Goal: Information Seeking & Learning: Learn about a topic

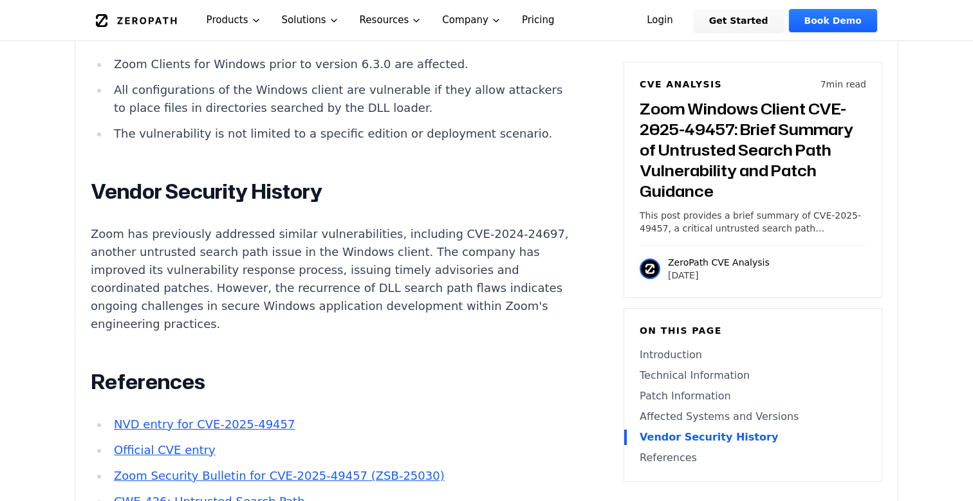
scroll to position [1888, 0]
